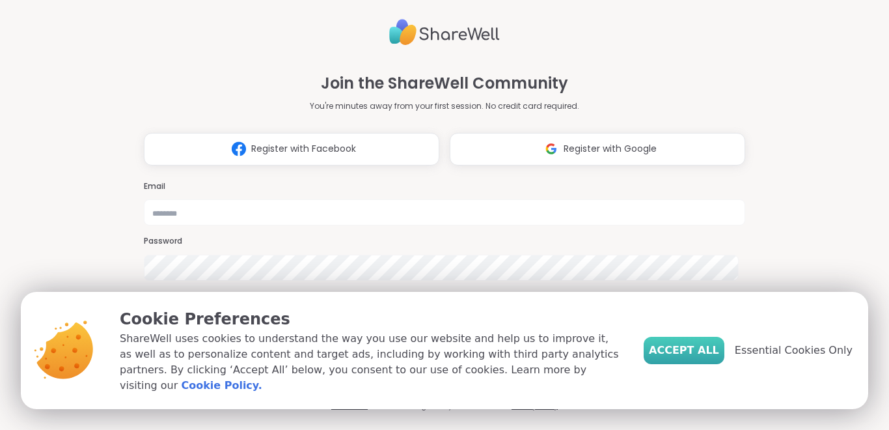
click at [686, 350] on span "Accept All" at bounding box center [684, 350] width 70 height 16
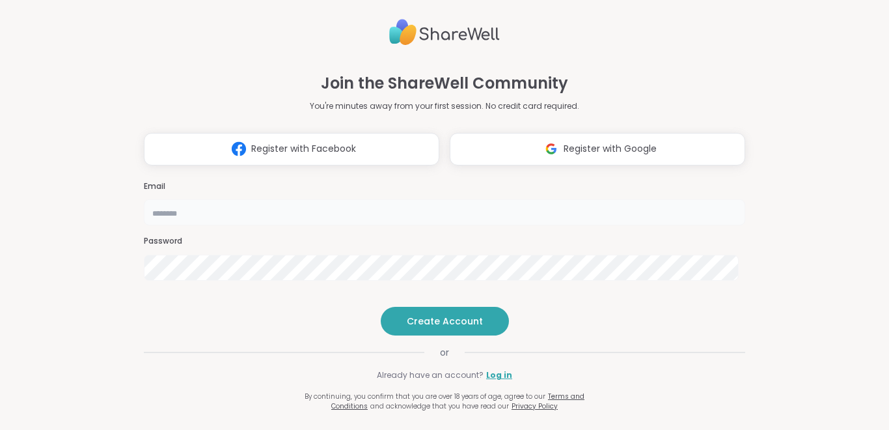
click at [421, 199] on input "email" at bounding box center [445, 212] width 602 height 26
type input "**********"
click at [433, 328] on span "Create Account" at bounding box center [445, 320] width 76 height 13
